Goal: Task Accomplishment & Management: Complete application form

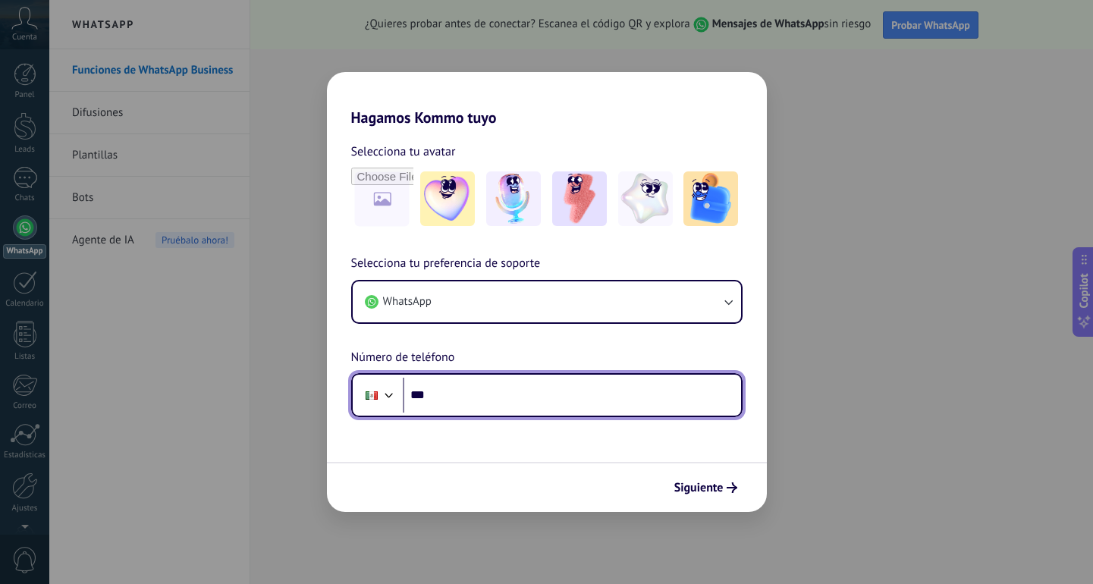
click at [468, 397] on input "***" at bounding box center [572, 395] width 338 height 35
type input "**********"
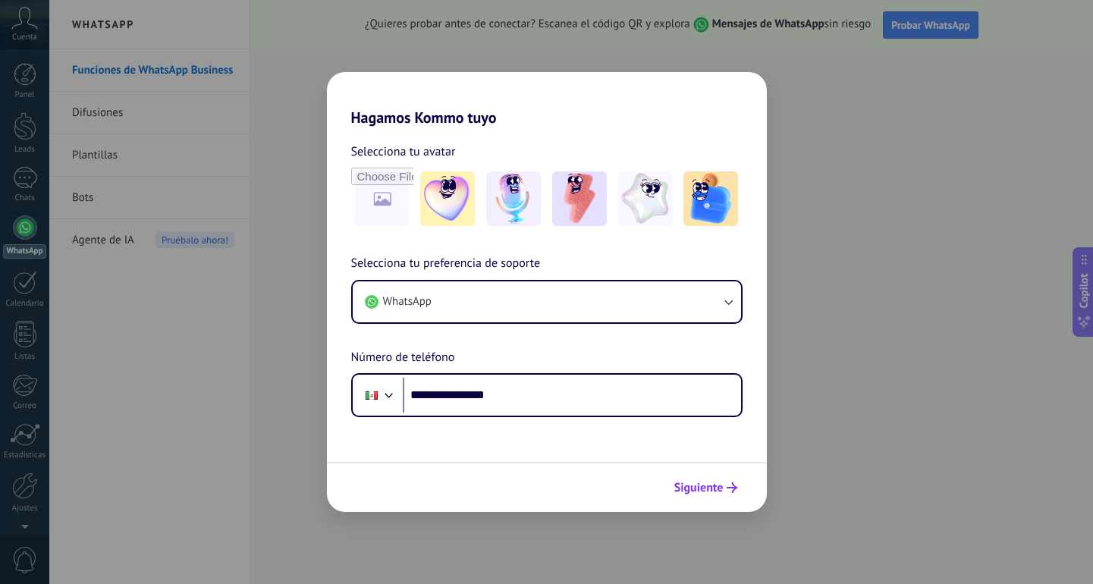
click at [700, 489] on span "Siguiente" at bounding box center [699, 488] width 49 height 11
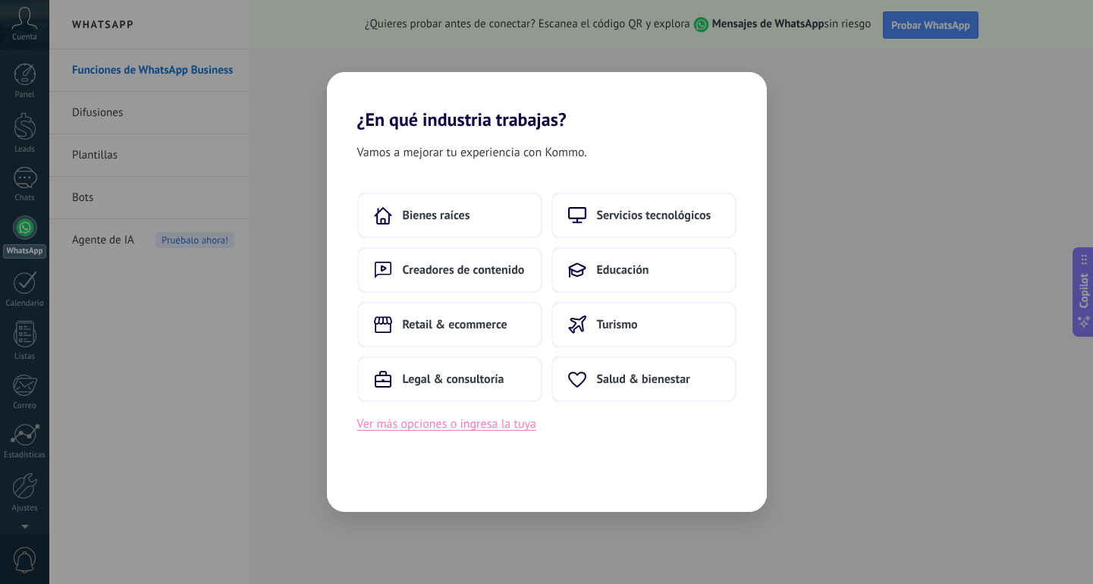
click at [470, 426] on button "Ver más opciones o ingresa la tuya" at bounding box center [446, 424] width 179 height 20
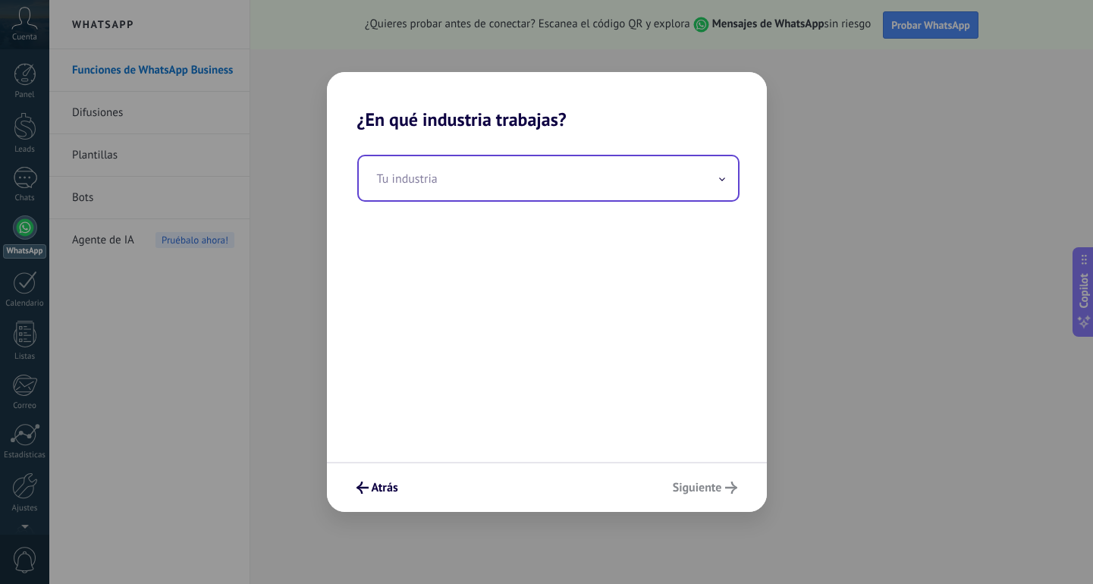
click at [428, 184] on input "text" at bounding box center [548, 178] width 379 height 44
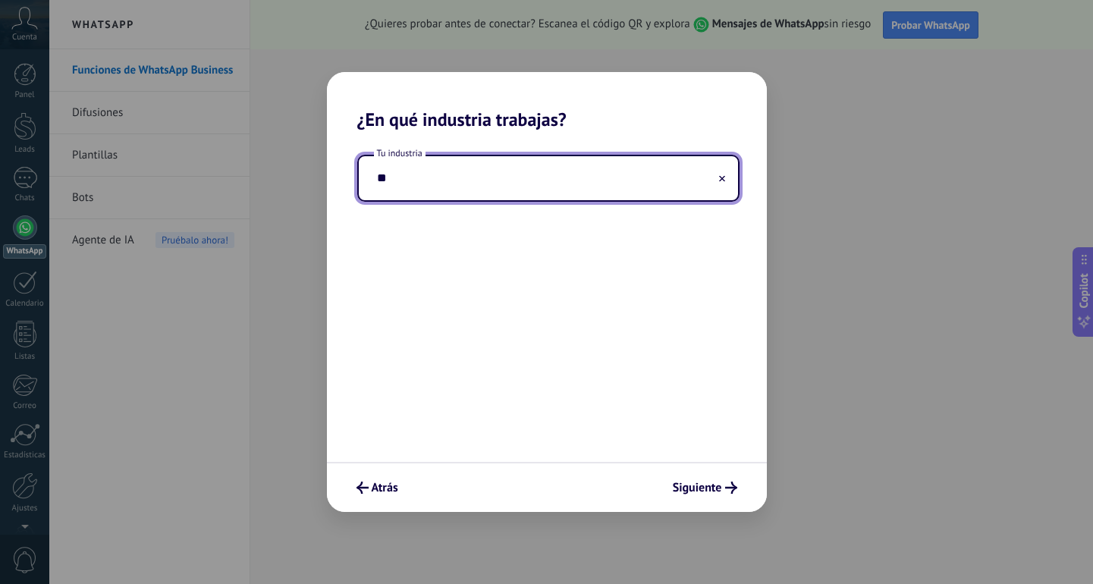
type input "*"
drag, startPoint x: 462, startPoint y: 185, endPoint x: 341, endPoint y: 175, distance: 121.1
click at [341, 175] on div "**********" at bounding box center [547, 297] width 440 height 332
type input "**********"
click at [456, 275] on div "**********" at bounding box center [547, 297] width 440 height 332
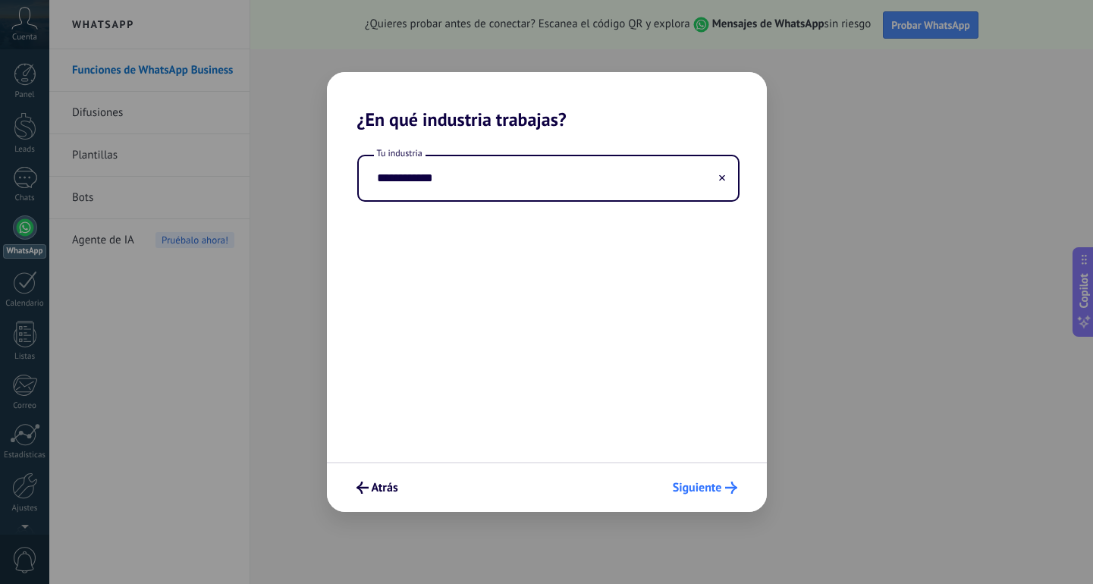
click at [706, 486] on span "Siguiente" at bounding box center [697, 488] width 49 height 11
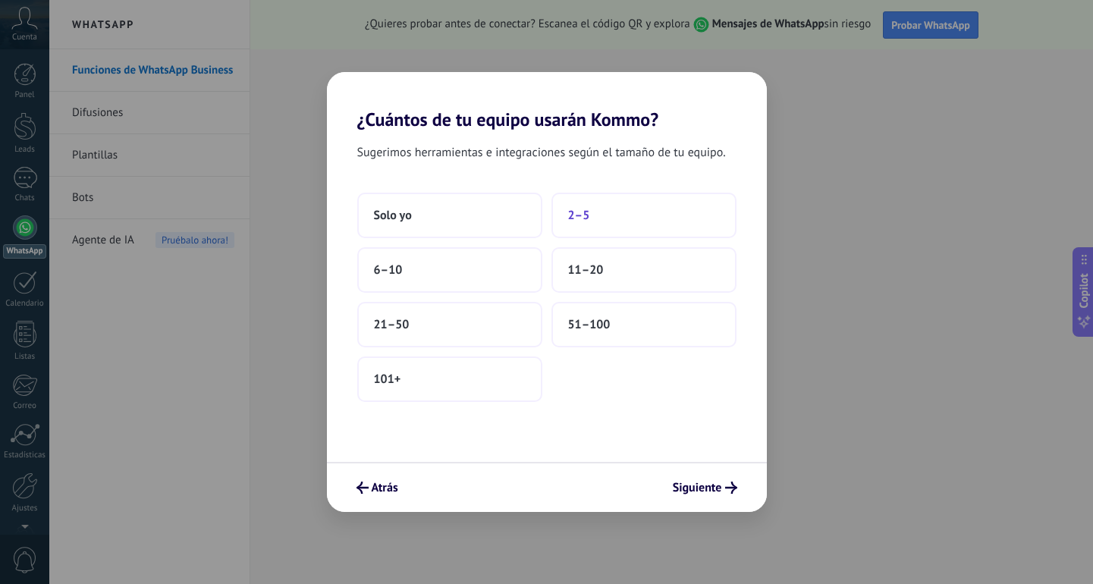
click at [611, 222] on button "2–5" at bounding box center [644, 216] width 185 height 46
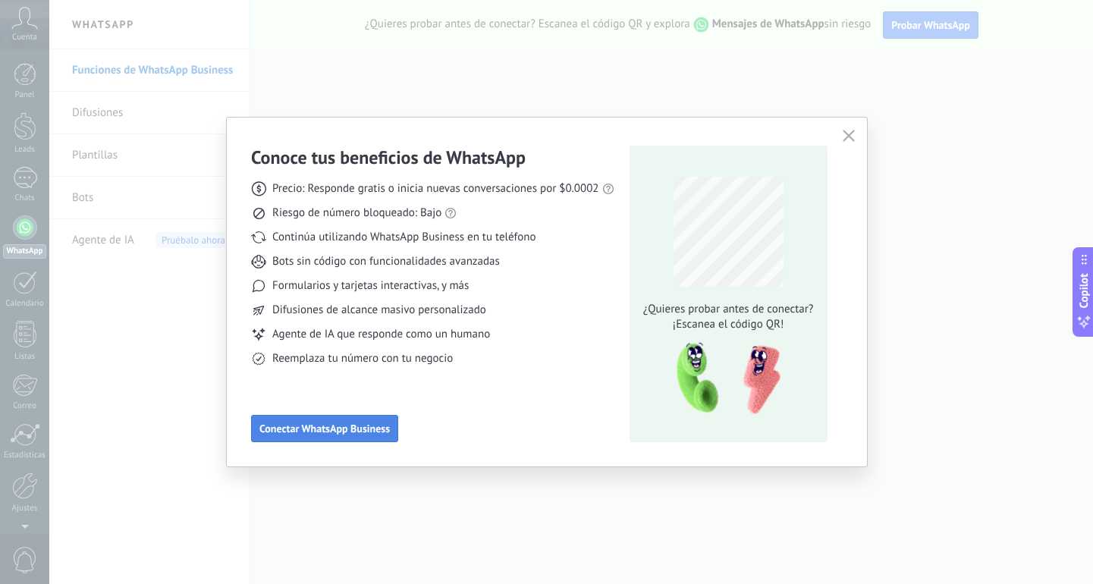
click at [387, 430] on span "Conectar WhatsApp Business" at bounding box center [324, 428] width 131 height 11
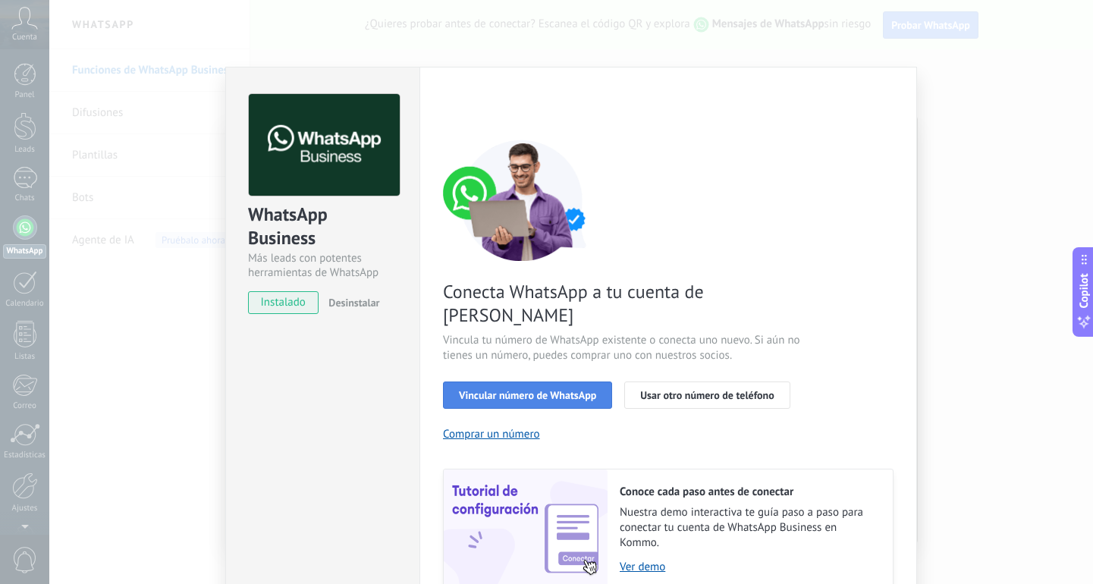
click at [562, 390] on span "Vincular número de WhatsApp" at bounding box center [527, 395] width 137 height 11
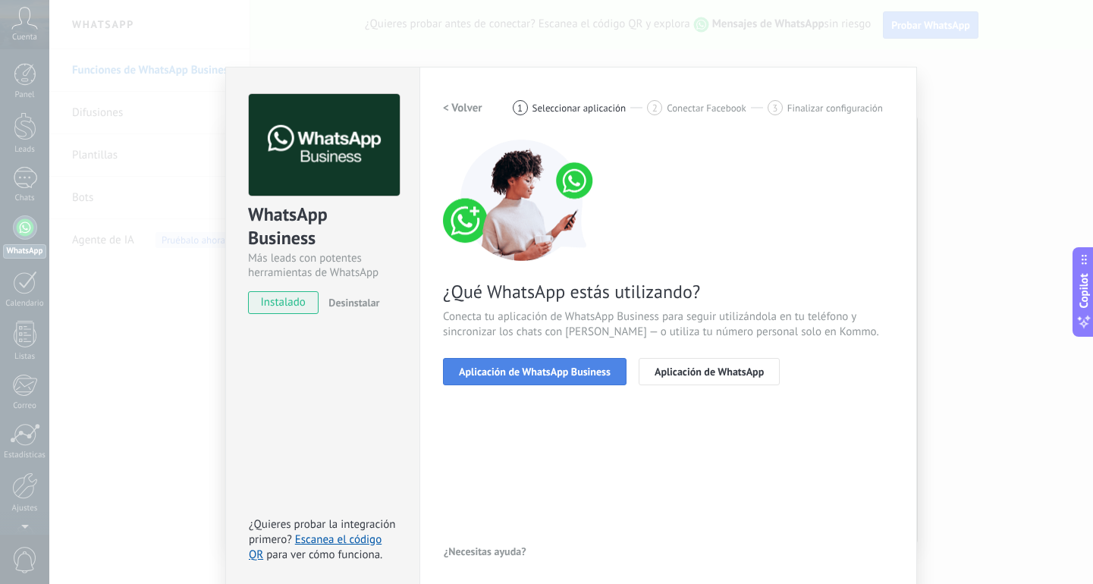
click at [590, 376] on span "Aplicación de WhatsApp Business" at bounding box center [535, 371] width 152 height 11
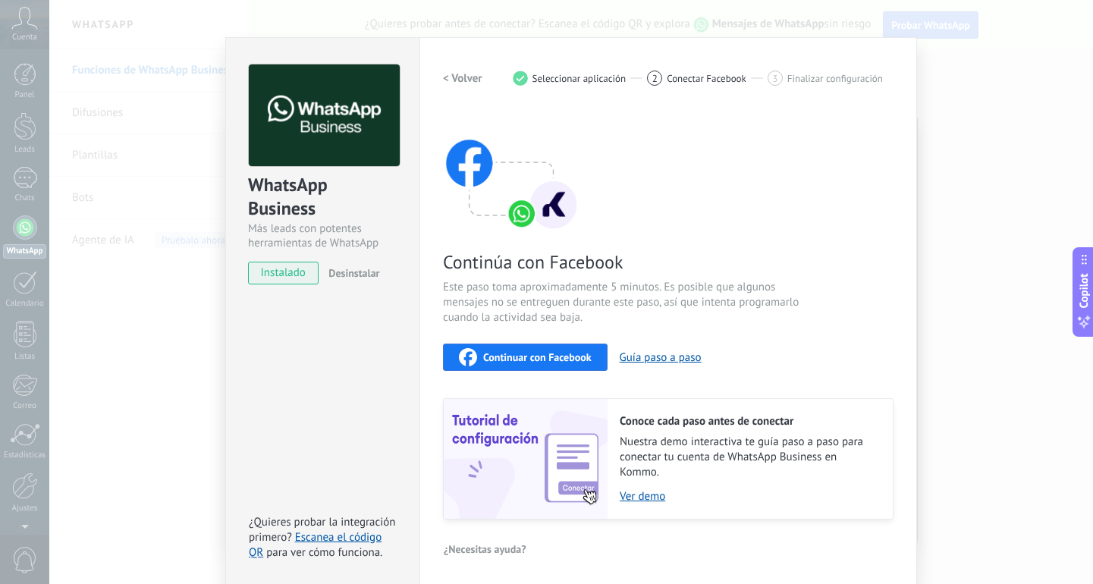
scroll to position [33, 0]
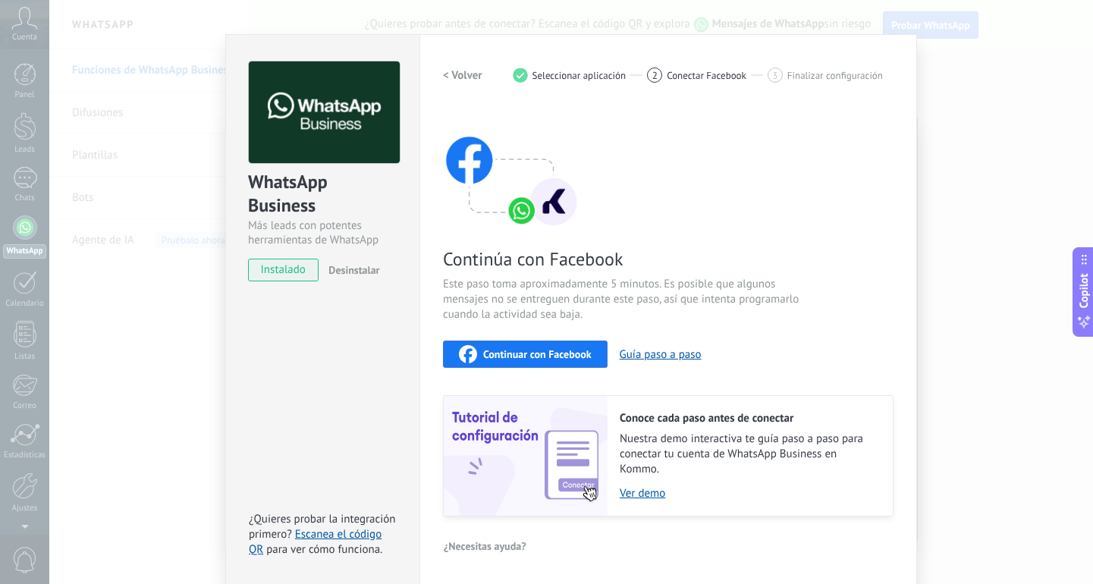
click at [583, 354] on span "Continuar con Facebook" at bounding box center [537, 354] width 109 height 11
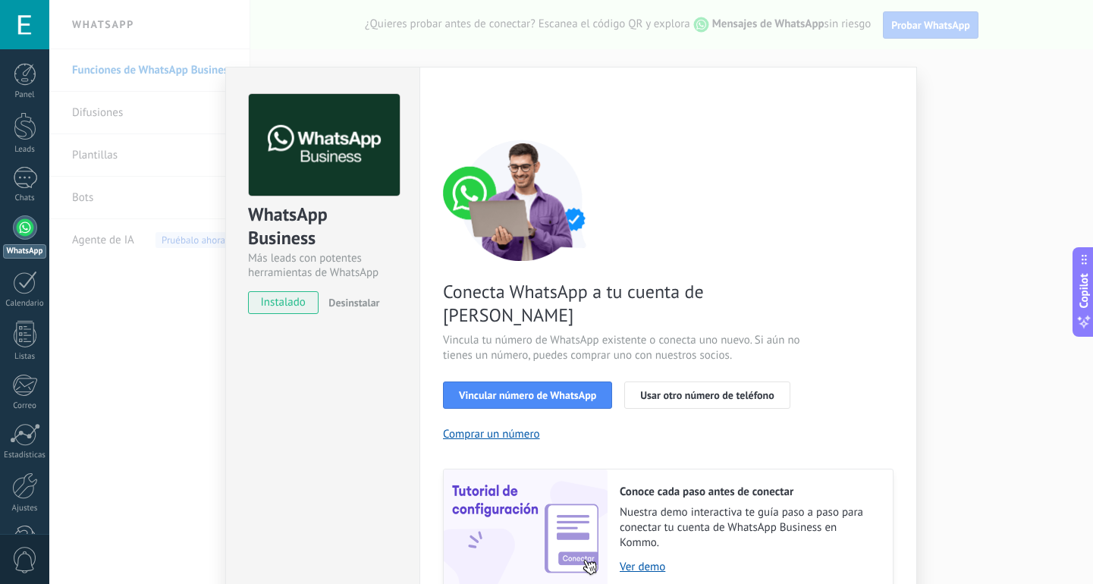
scroll to position [51, 0]
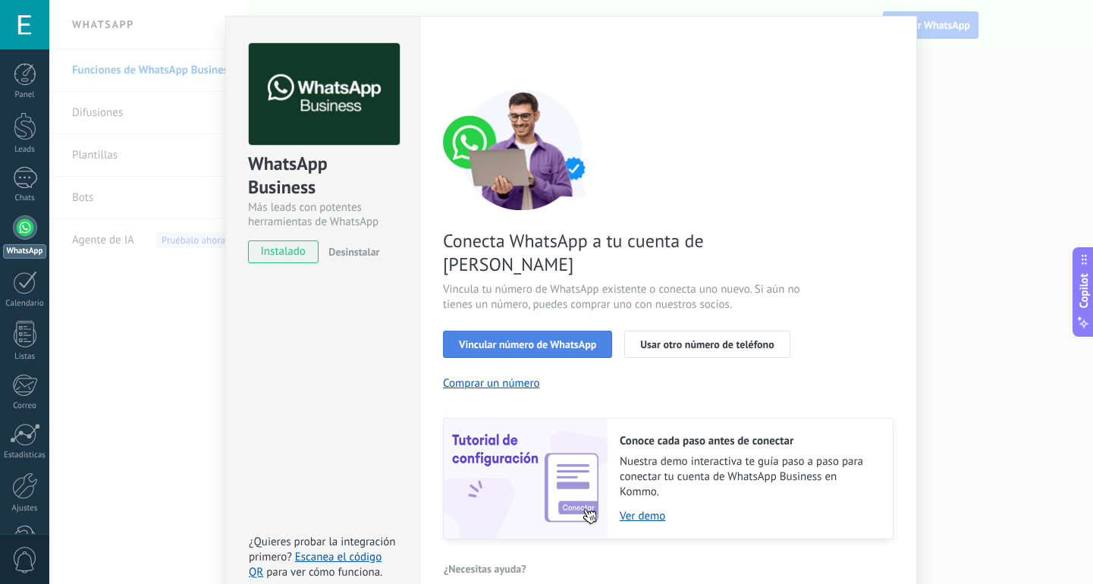
click at [529, 339] on span "Vincular número de WhatsApp" at bounding box center [527, 344] width 137 height 11
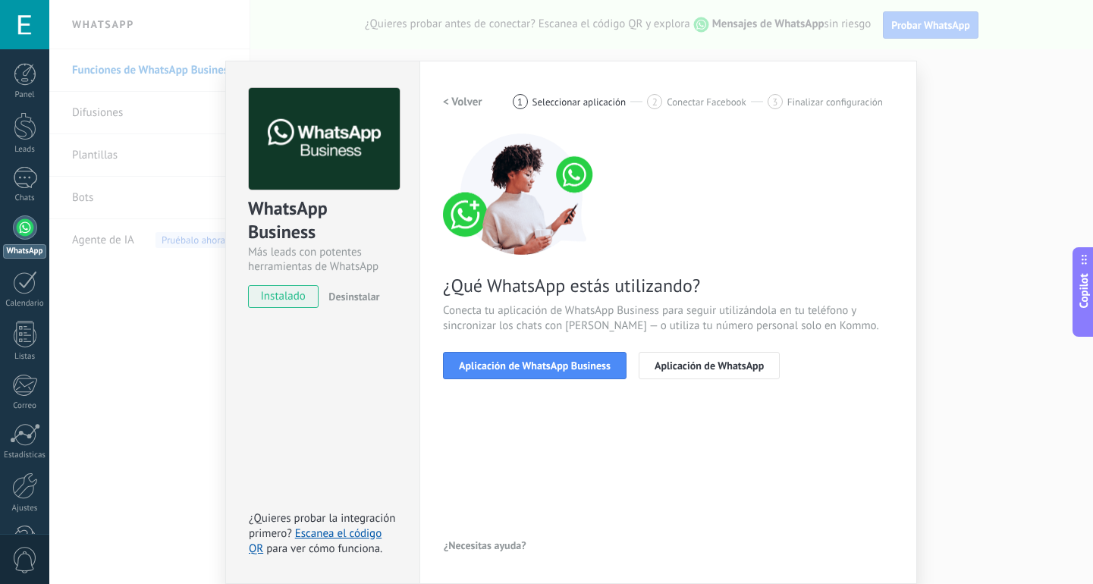
scroll to position [6, 0]
click at [547, 373] on button "Aplicación de WhatsApp Business" at bounding box center [535, 365] width 184 height 27
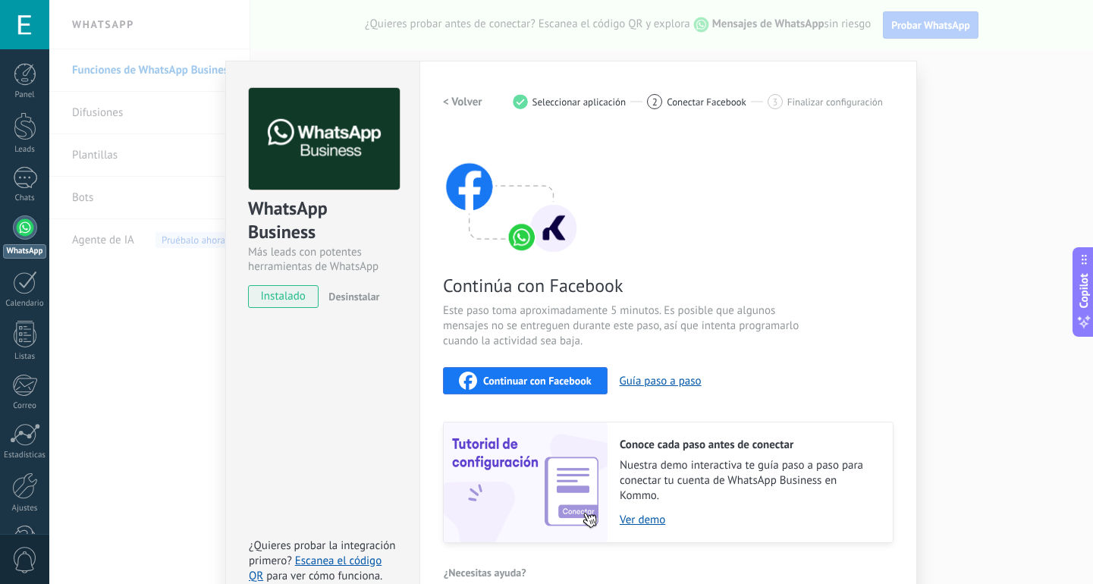
scroll to position [33, 0]
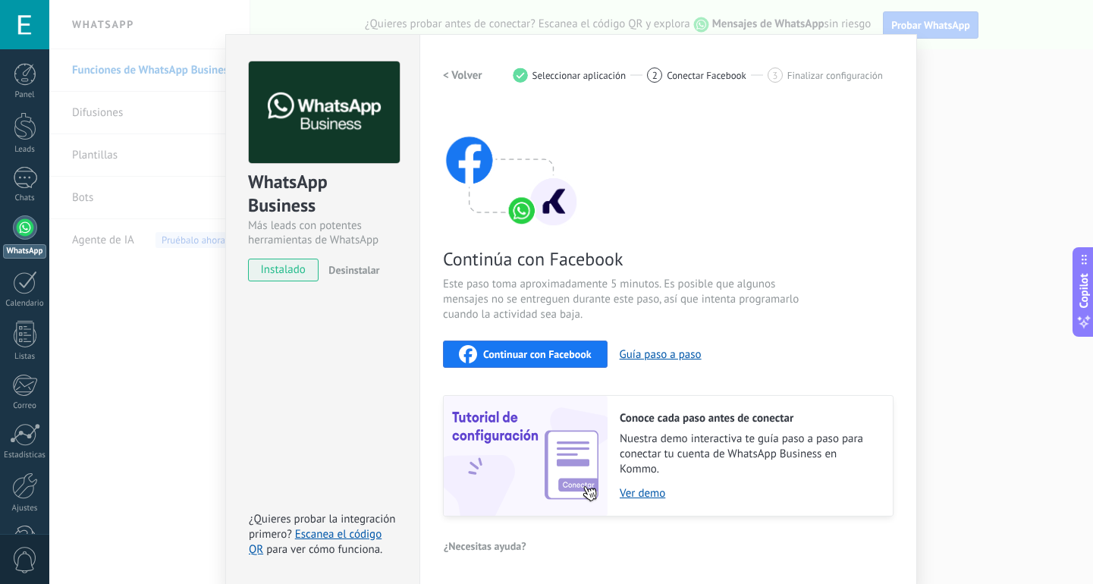
click at [566, 356] on span "Continuar con Facebook" at bounding box center [537, 354] width 109 height 11
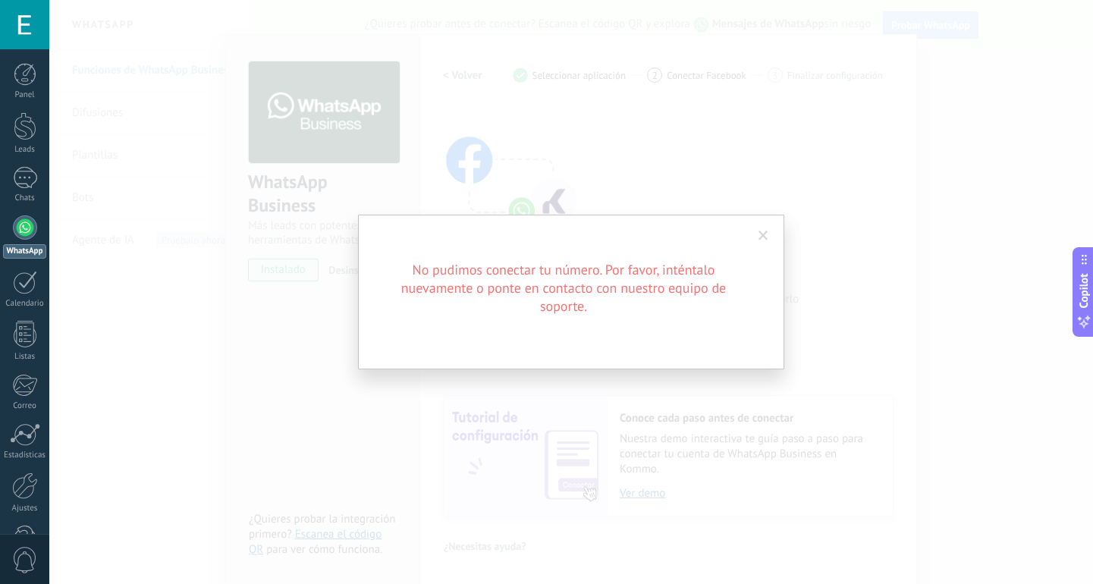
click at [766, 233] on span at bounding box center [764, 236] width 10 height 11
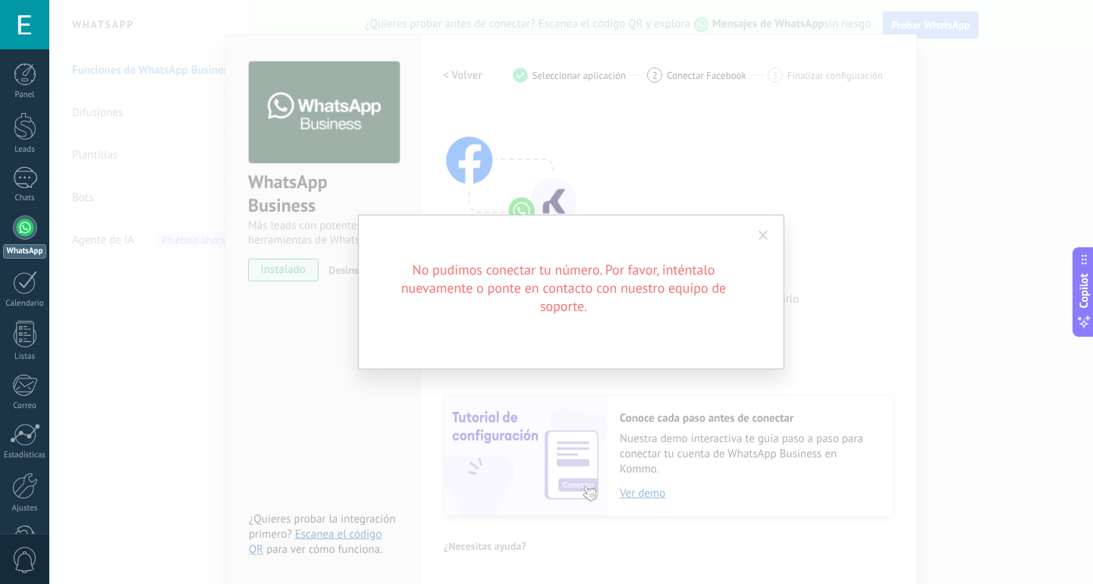
click at [577, 315] on h2 "No pudimos conectar tu número. Por favor, inténtalo nuevamente o ponte en conta…" at bounding box center [564, 288] width 364 height 55
click at [763, 237] on span at bounding box center [764, 236] width 10 height 11
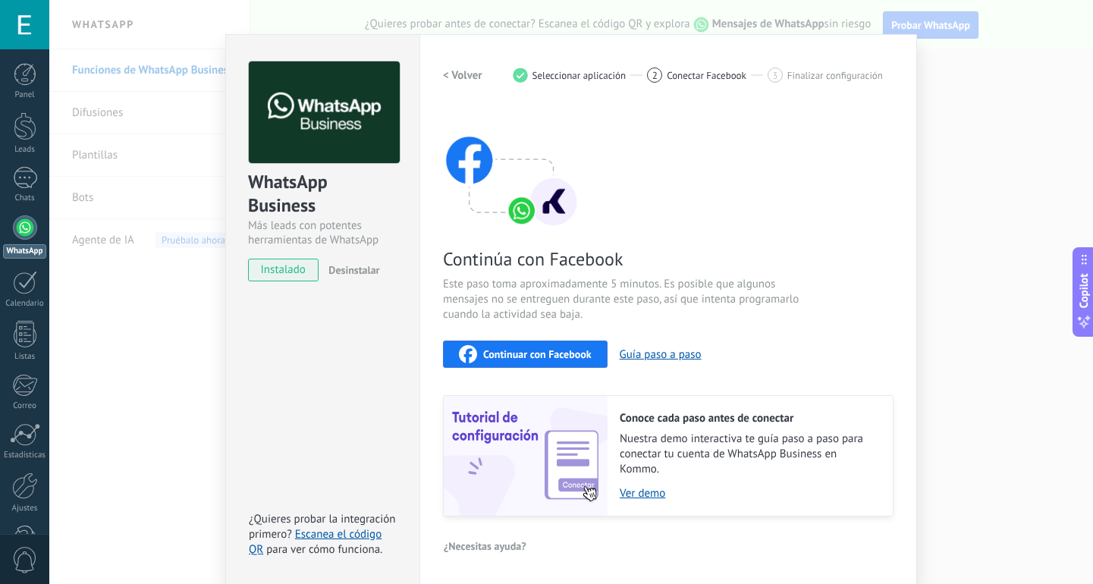
click at [64, 115] on div "WhatsApp Business Más leads con potentes herramientas de WhatsApp instalado Des…" at bounding box center [571, 292] width 1044 height 584
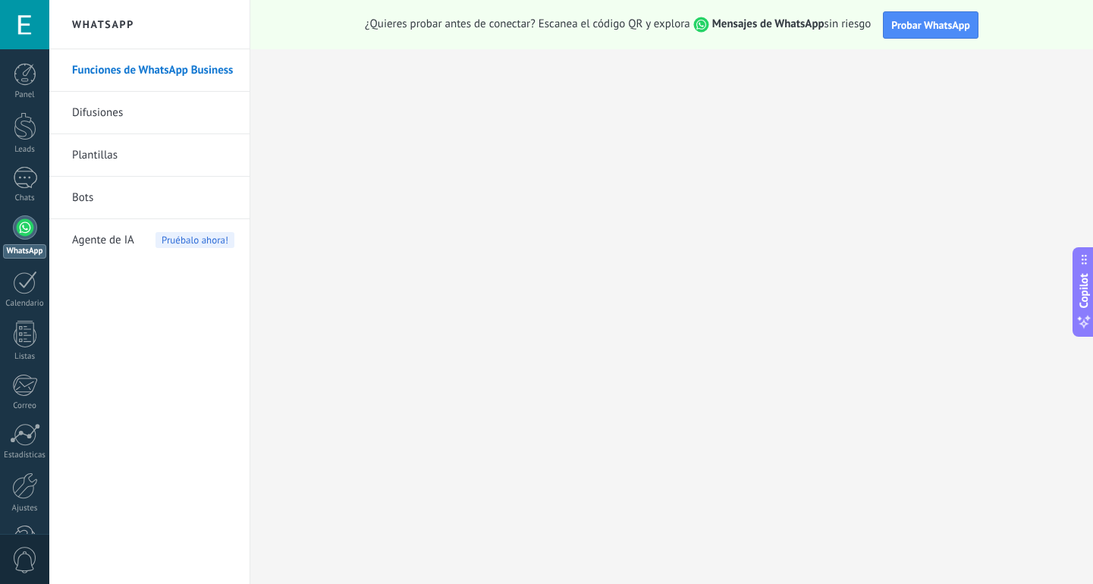
click at [121, 74] on link "Funciones de WhatsApp Business" at bounding box center [153, 70] width 162 height 42
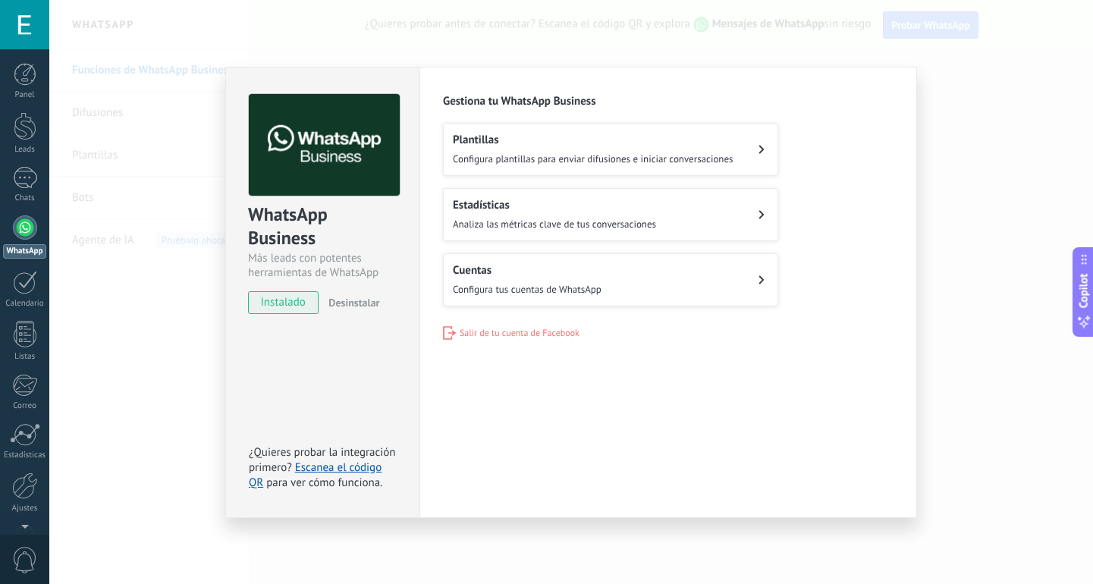
click at [560, 155] on span "Configura plantillas para enviar difusiones e iniciar conversaciones" at bounding box center [593, 159] width 281 height 13
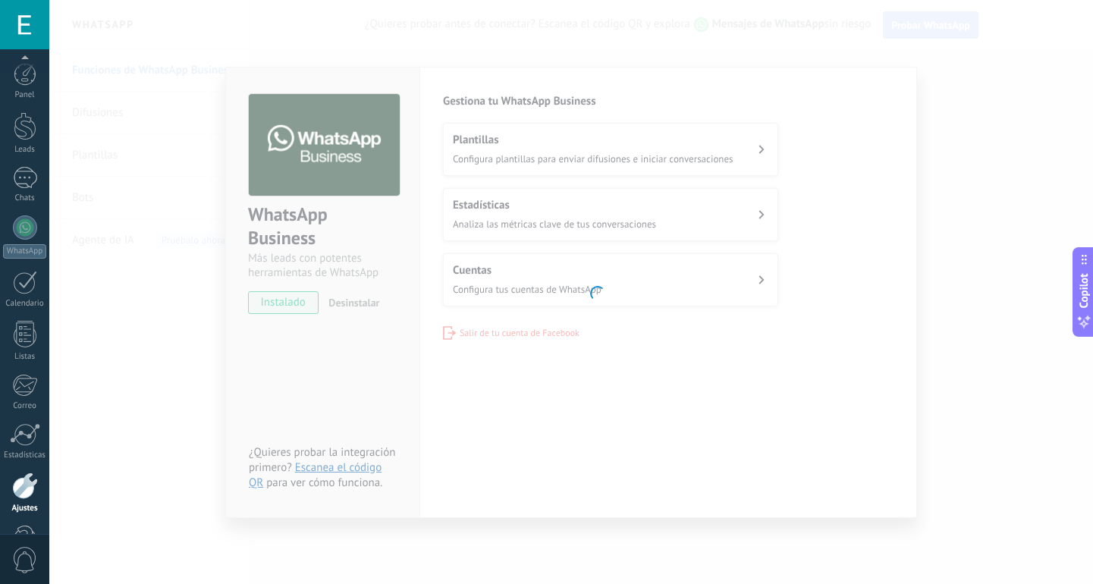
scroll to position [47, 0]
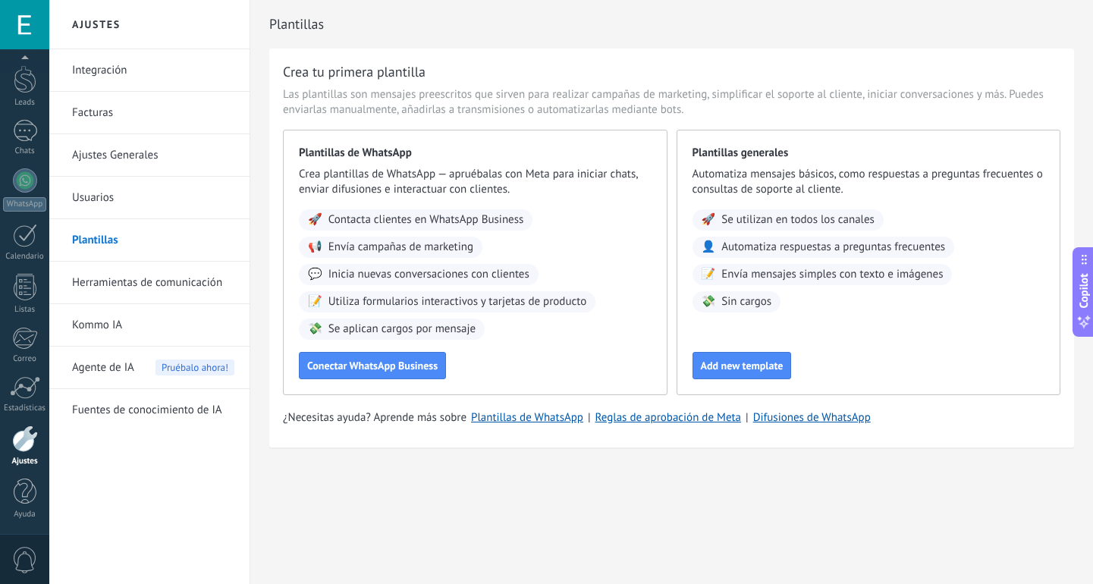
click at [110, 118] on link "Facturas" at bounding box center [153, 113] width 162 height 42
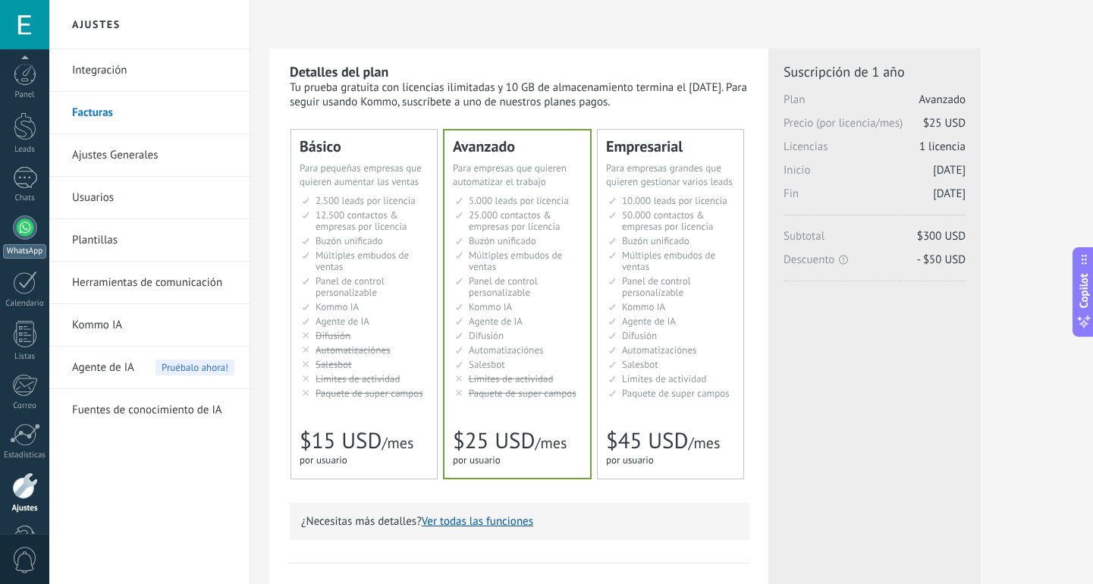
scroll to position [47, 0]
click at [20, 180] on div at bounding box center [25, 180] width 24 height 24
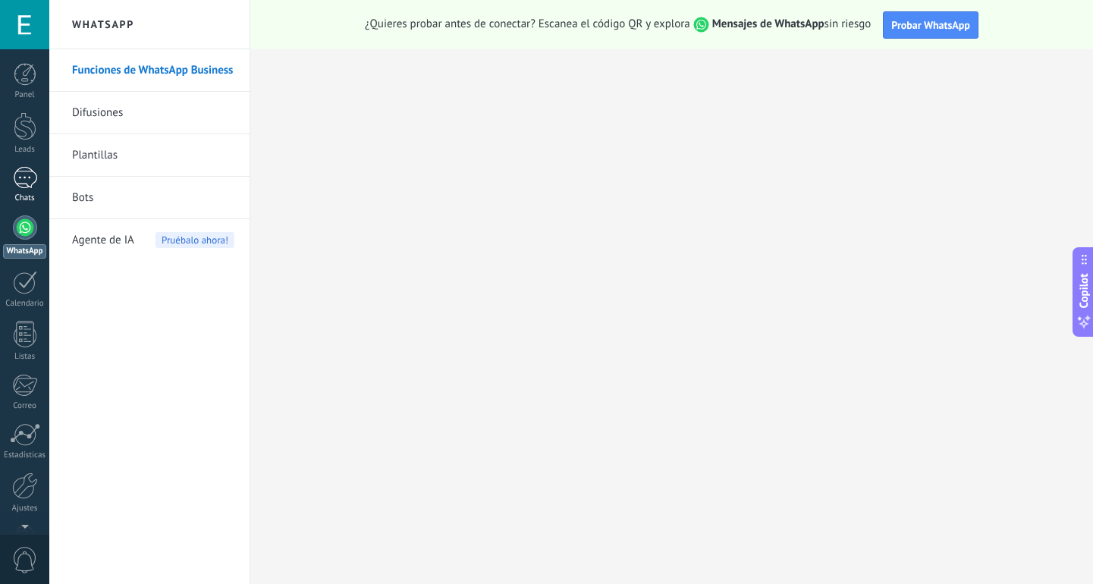
click at [33, 176] on div at bounding box center [25, 178] width 24 height 22
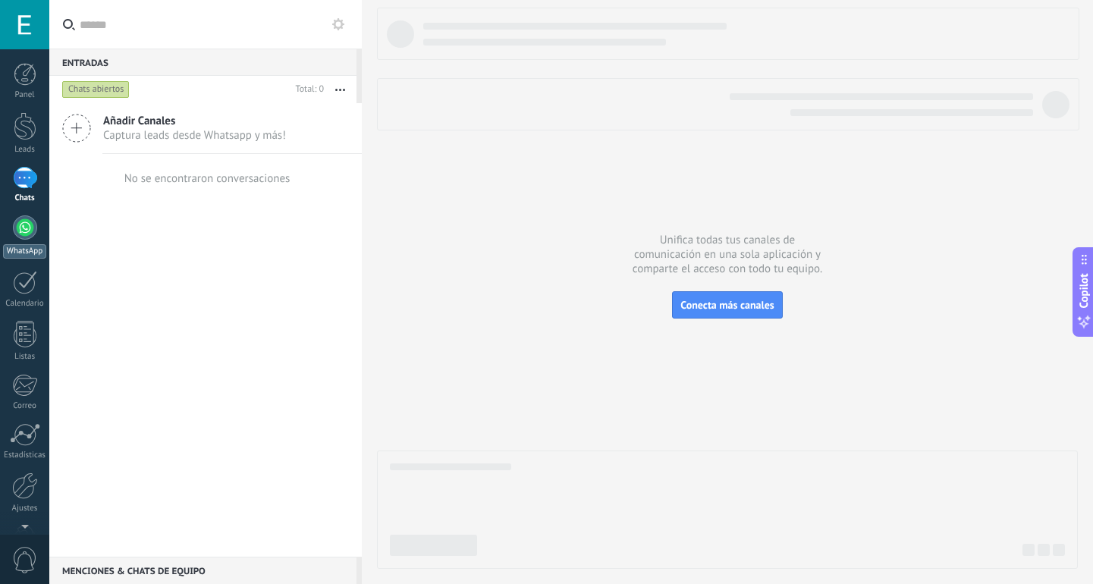
click at [26, 231] on div at bounding box center [25, 227] width 24 height 24
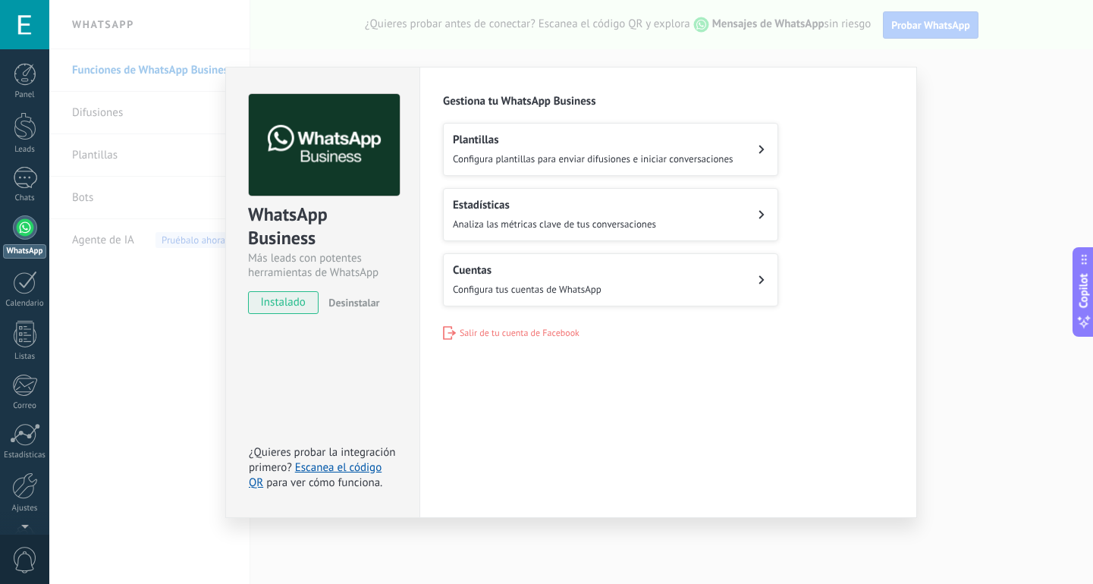
click at [539, 280] on div "Cuentas Configura tus cuentas de WhatsApp" at bounding box center [527, 279] width 149 height 33
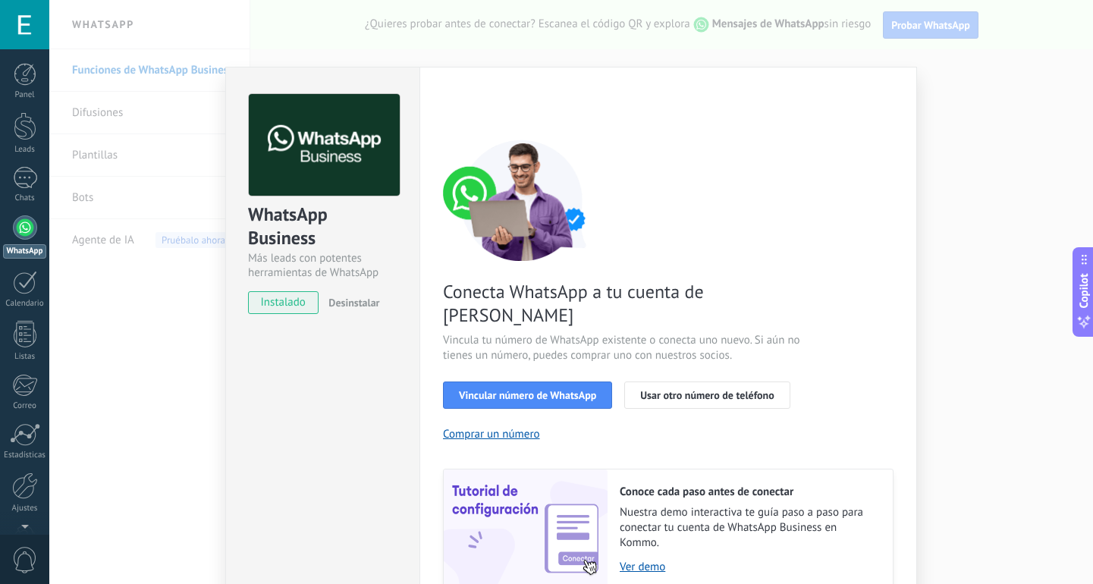
scroll to position [51, 0]
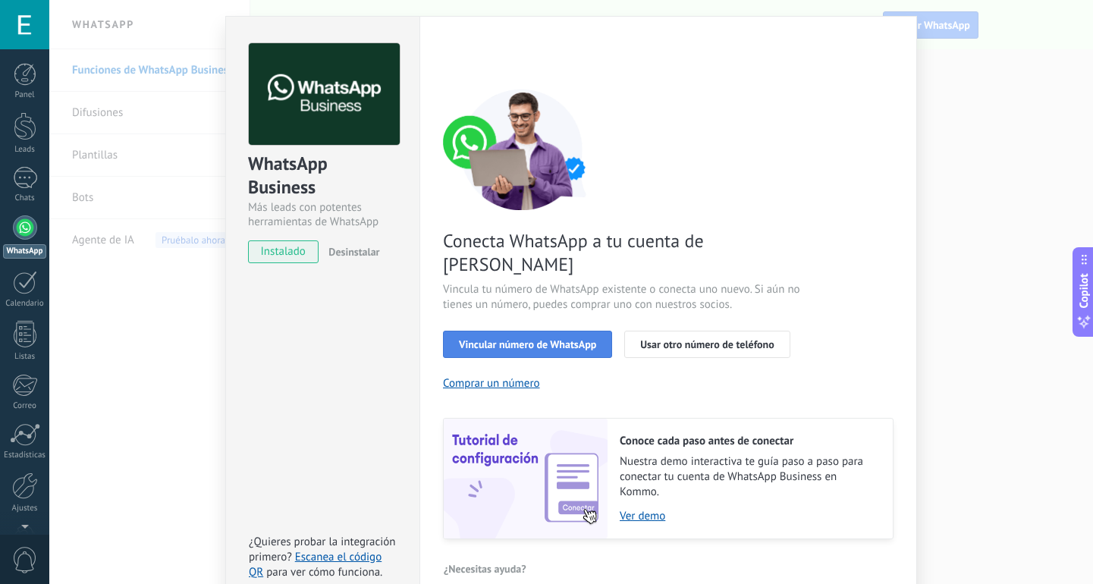
click at [539, 339] on span "Vincular número de WhatsApp" at bounding box center [527, 344] width 137 height 11
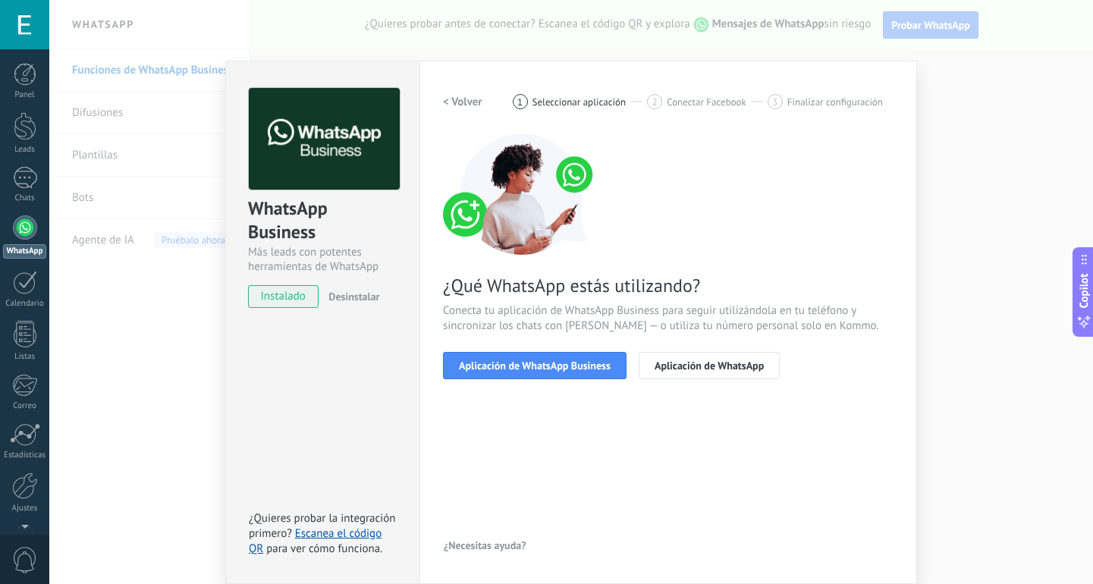
scroll to position [6, 0]
click at [537, 370] on span "Aplicación de WhatsApp Business" at bounding box center [535, 365] width 152 height 11
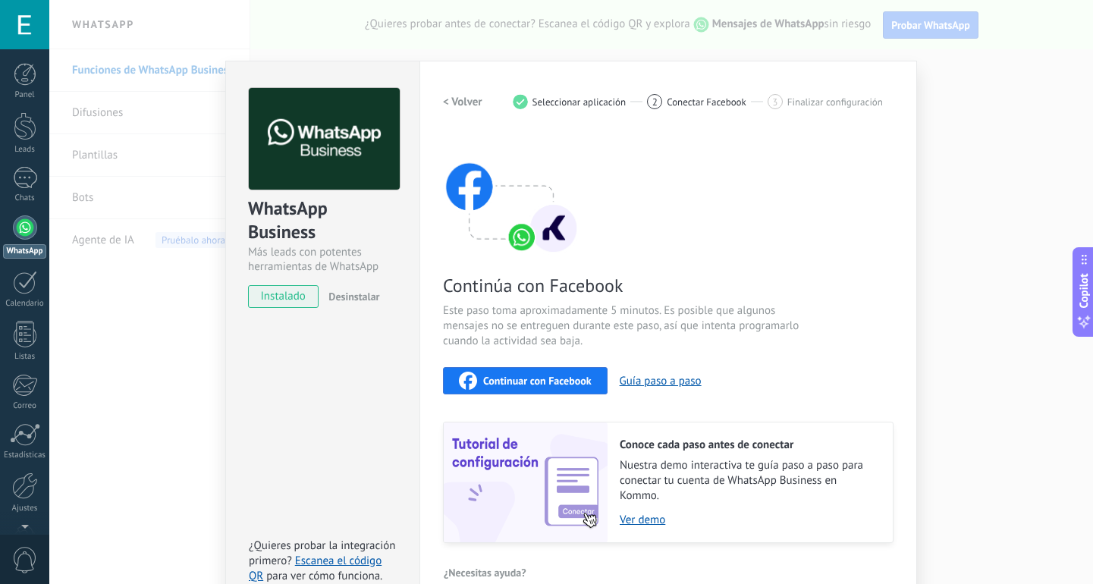
scroll to position [33, 0]
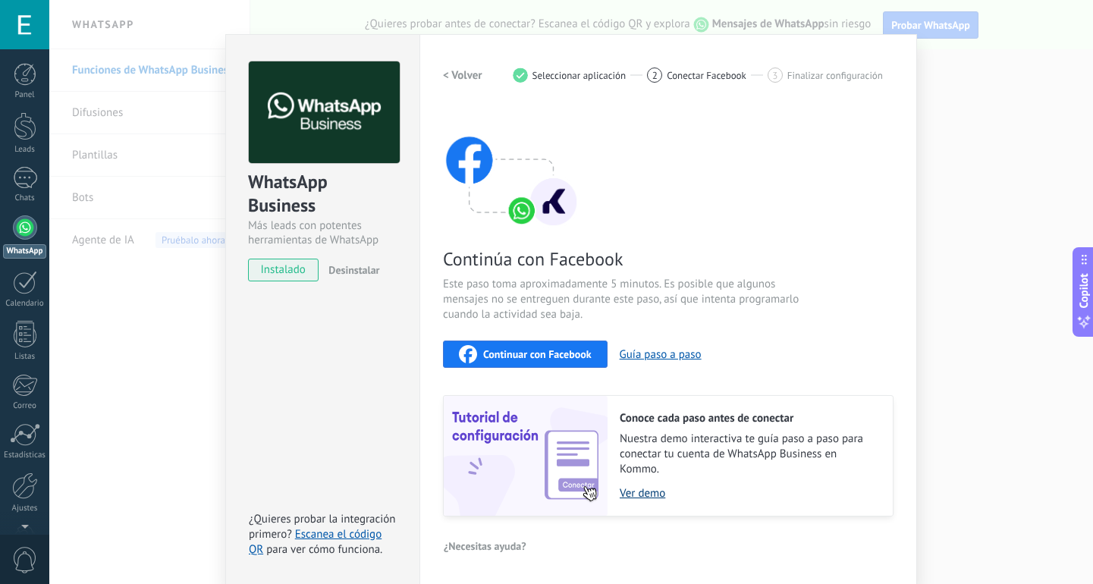
click at [639, 498] on link "Ver demo" at bounding box center [749, 493] width 258 height 14
click at [299, 263] on span "instalado" at bounding box center [283, 270] width 69 height 23
click at [345, 272] on span "Desinstalar" at bounding box center [354, 270] width 51 height 14
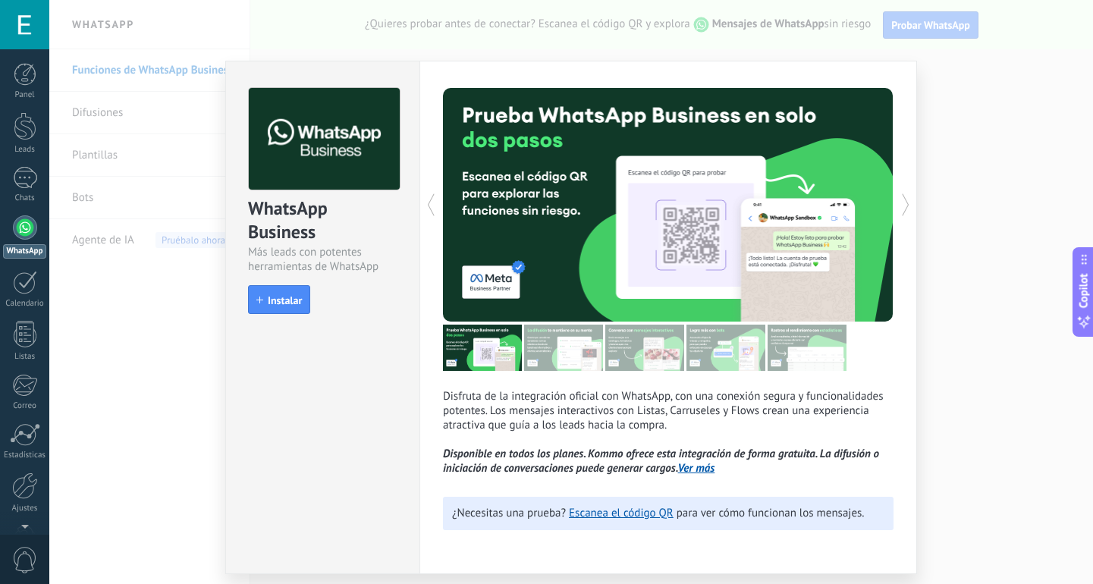
click at [36, 31] on div at bounding box center [24, 24] width 49 height 49
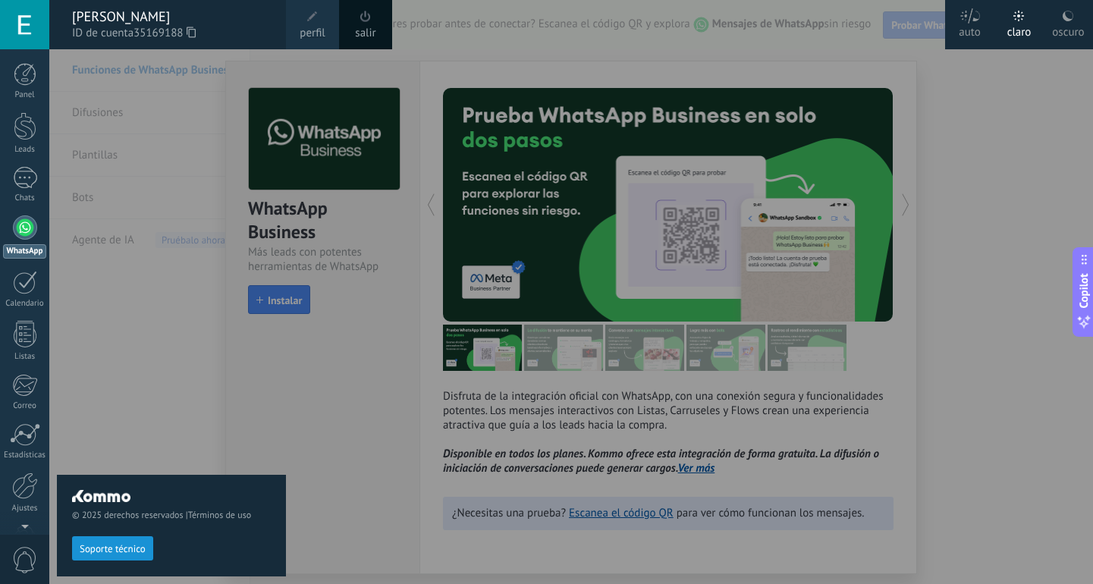
click at [99, 384] on div "© 2025 derechos reservados | Términos de uso Soporte técnico" at bounding box center [171, 316] width 229 height 535
click at [24, 455] on div "Estadísticas" at bounding box center [25, 456] width 44 height 10
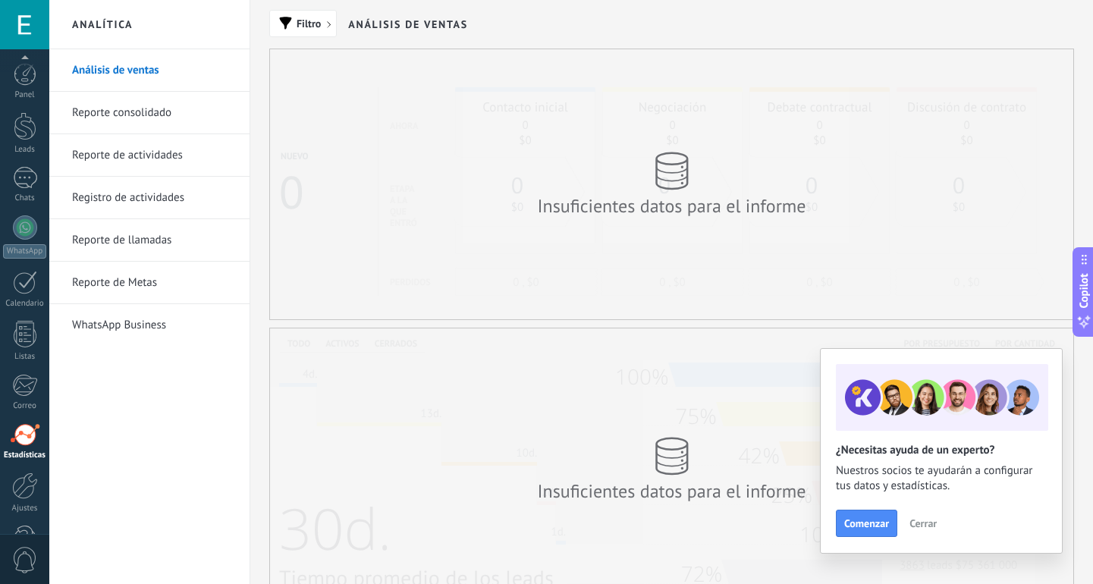
scroll to position [47, 0]
click at [39, 86] on link "Leads" at bounding box center [24, 86] width 49 height 42
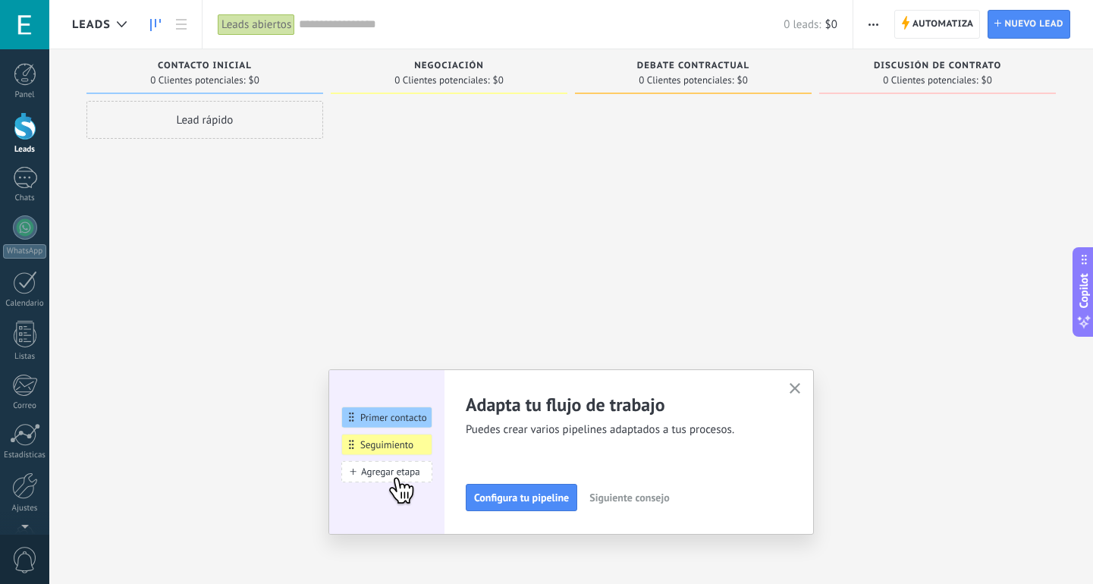
click at [792, 382] on button "button" at bounding box center [795, 389] width 19 height 20
